Goal: Task Accomplishment & Management: Manage account settings

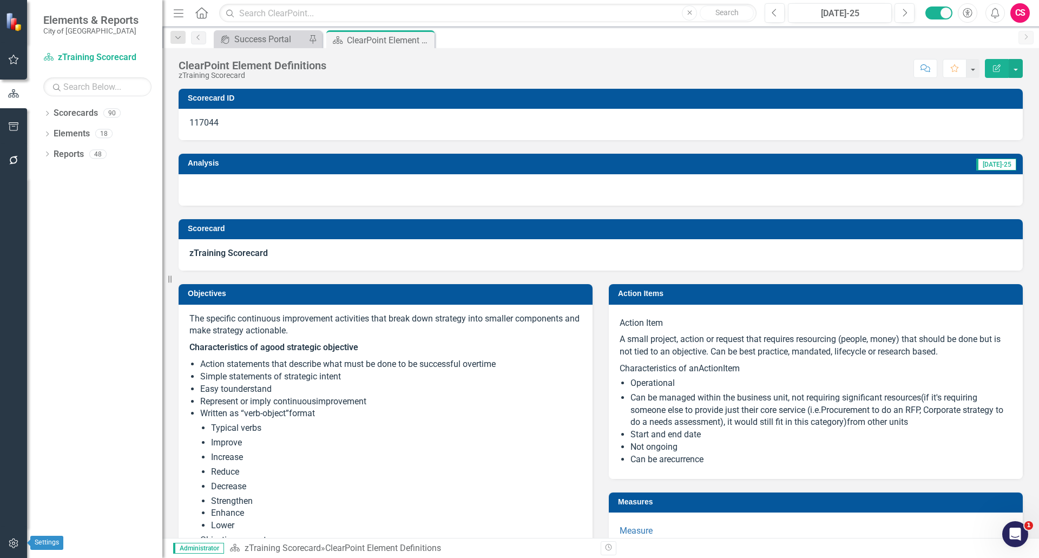
click at [9, 539] on icon "button" at bounding box center [13, 543] width 11 height 9
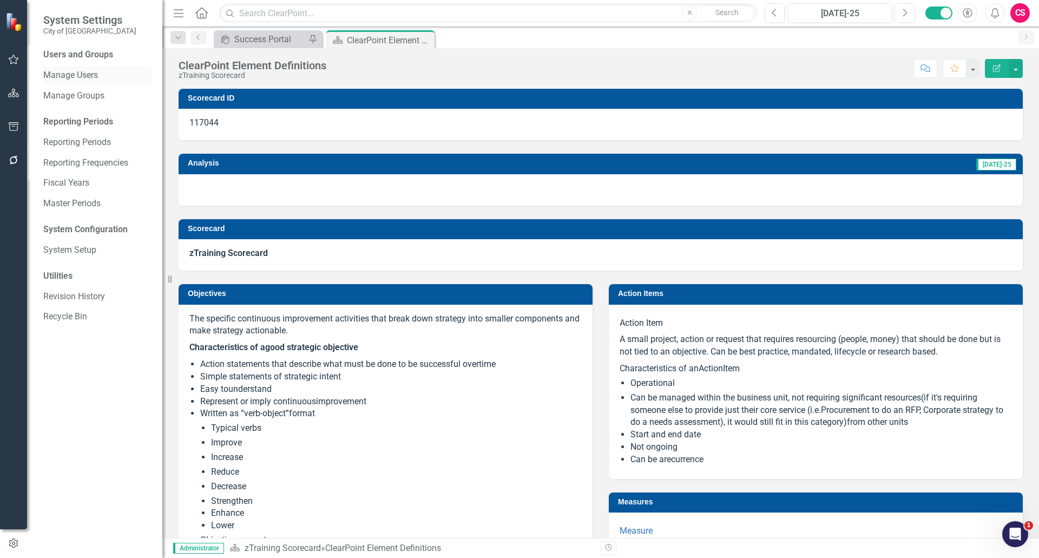
click at [70, 80] on link "Manage Users" at bounding box center [97, 75] width 108 height 12
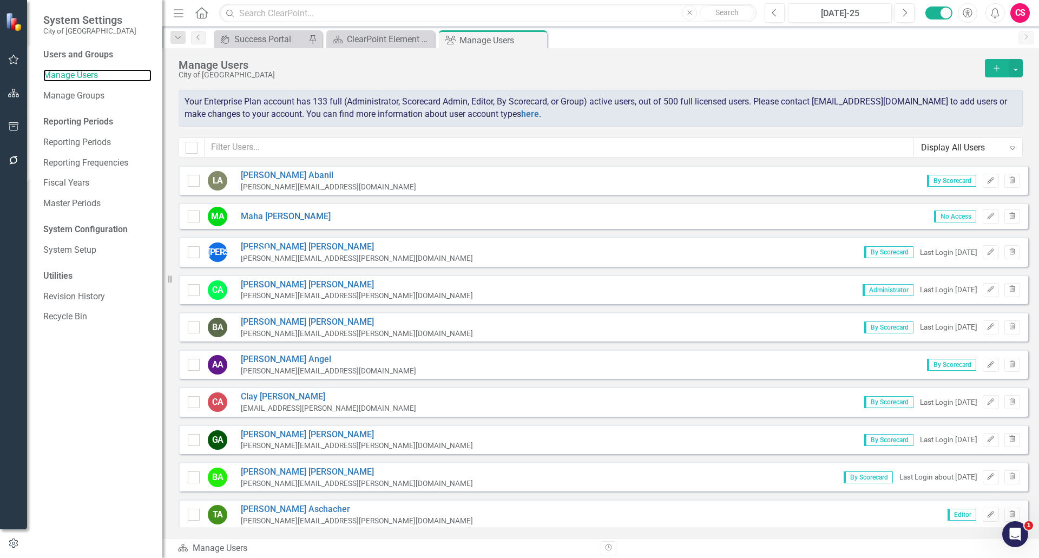
checkbox input "false"
click at [272, 153] on input "text" at bounding box center [560, 148] width 710 height 20
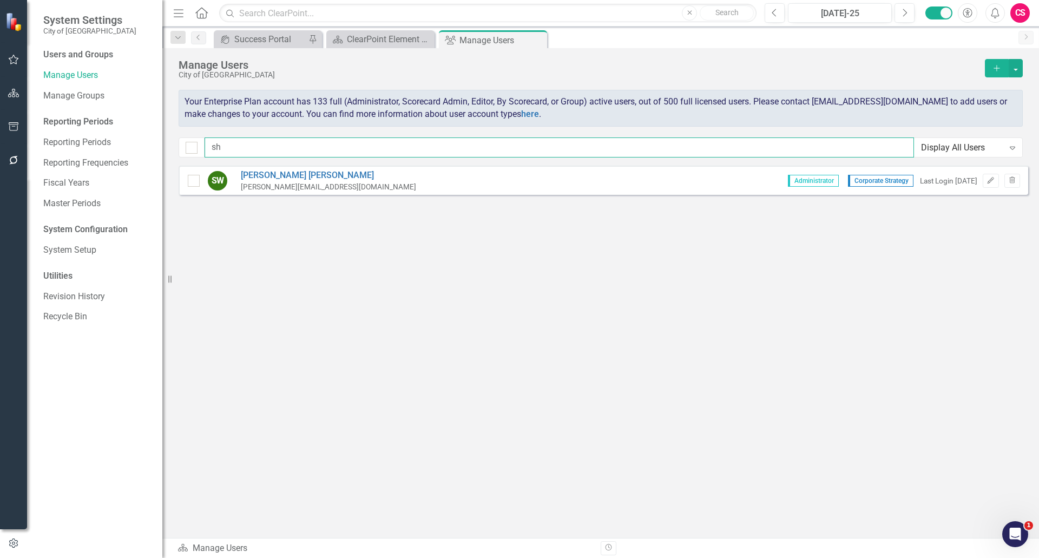
type input "s"
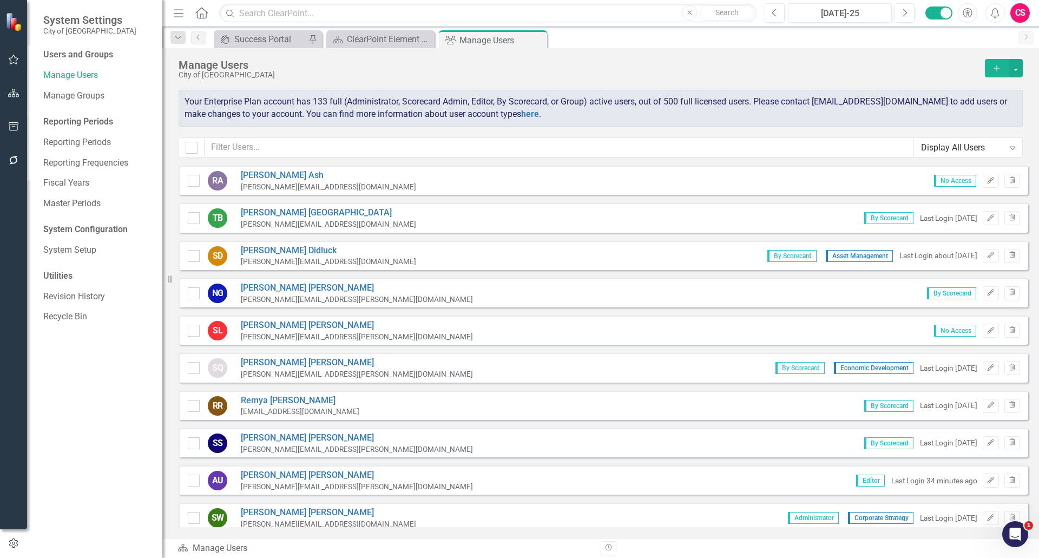
click at [924, 153] on div "Display All Users" at bounding box center [962, 147] width 83 height 12
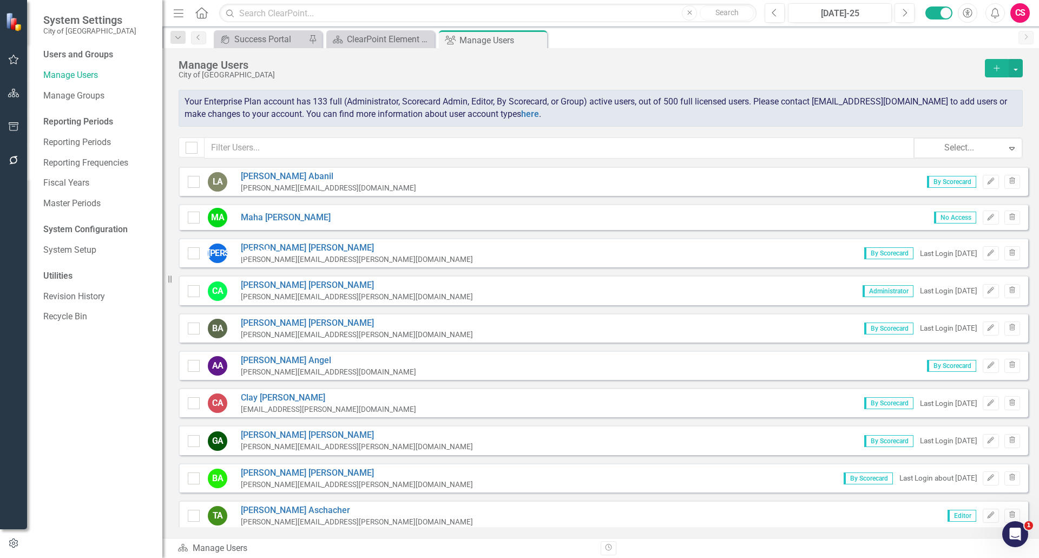
click at [934, 144] on div at bounding box center [959, 148] width 75 height 15
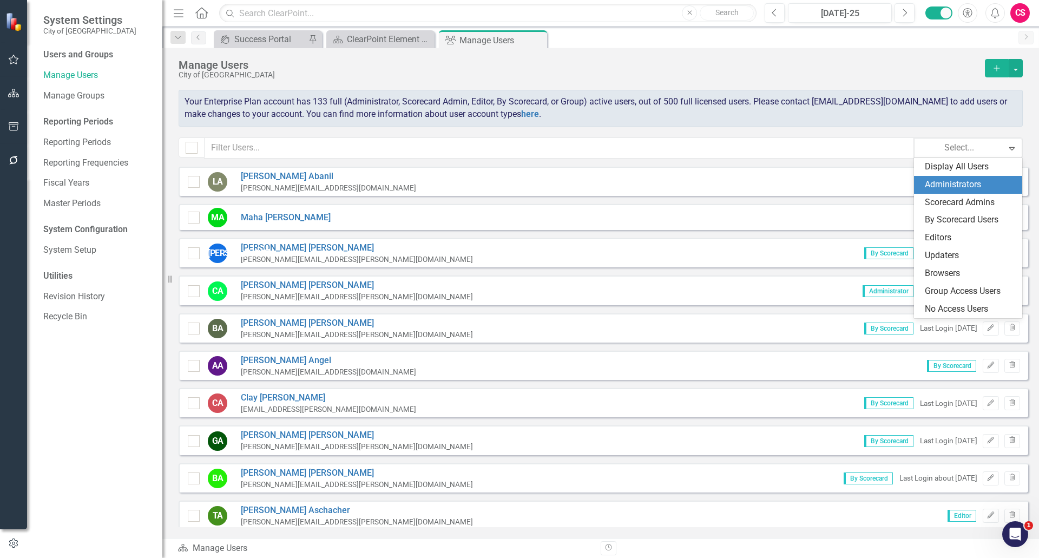
click at [938, 187] on div "Administrators" at bounding box center [970, 185] width 91 height 12
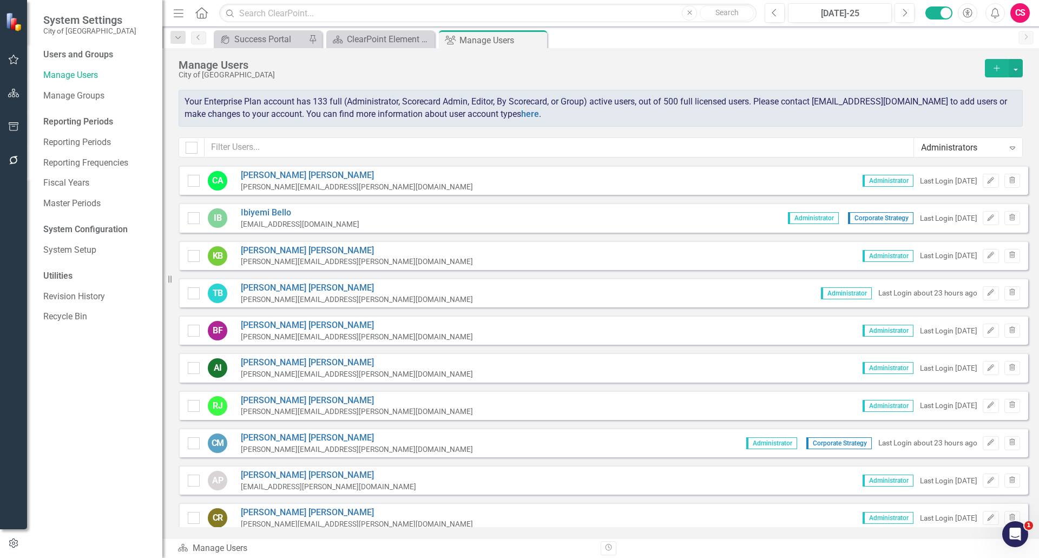
scroll to position [153, 0]
